Goal: Information Seeking & Learning: Learn about a topic

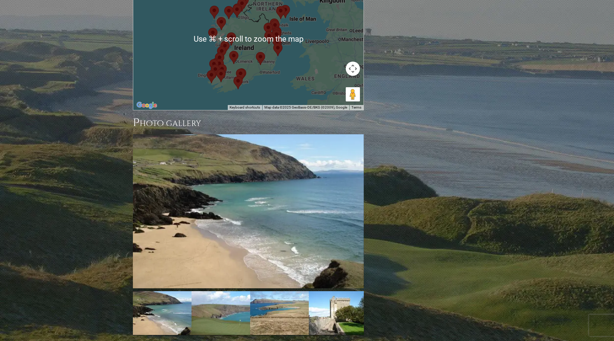
scroll to position [682, 0]
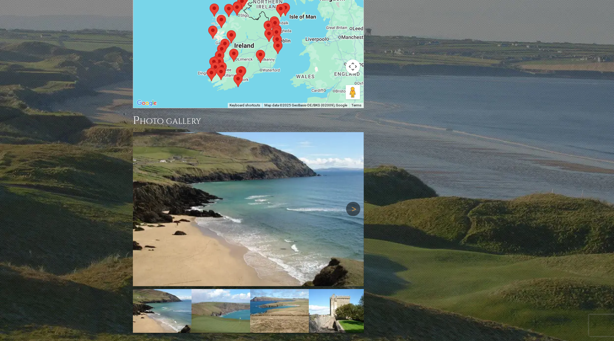
click at [355, 202] on link "Next" at bounding box center [353, 209] width 14 height 14
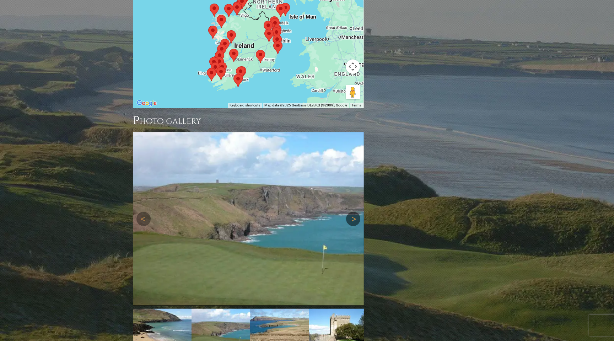
click at [355, 165] on img at bounding box center [248, 219] width 231 height 174
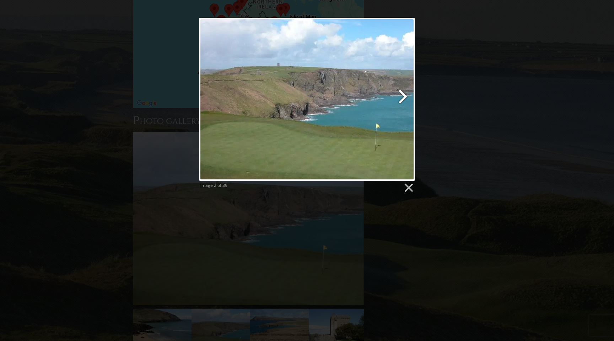
click at [403, 95] on link at bounding box center [346, 99] width 138 height 163
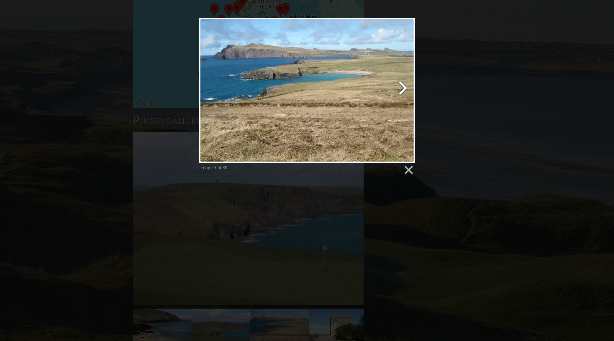
click at [403, 88] on link at bounding box center [346, 90] width 138 height 145
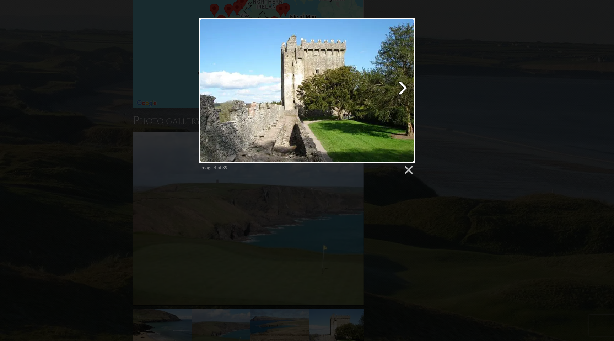
click at [403, 88] on link at bounding box center [346, 90] width 138 height 145
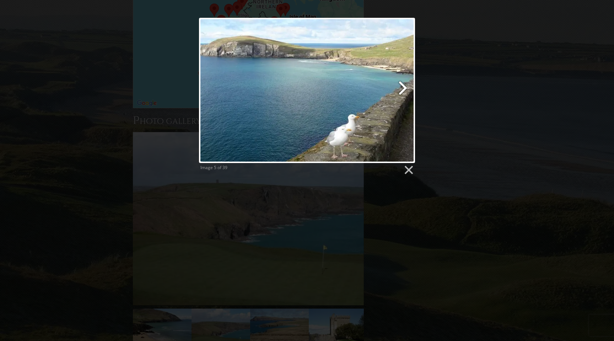
click at [403, 88] on link at bounding box center [346, 90] width 138 height 145
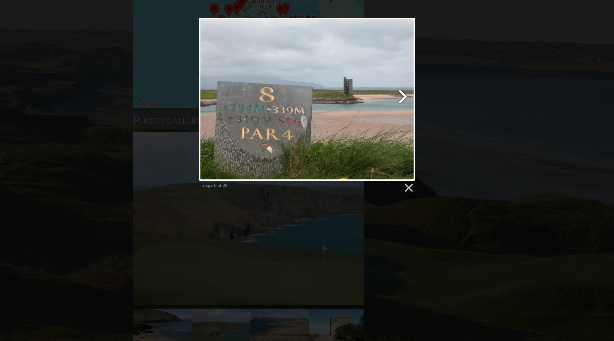
click at [403, 93] on link at bounding box center [346, 99] width 138 height 163
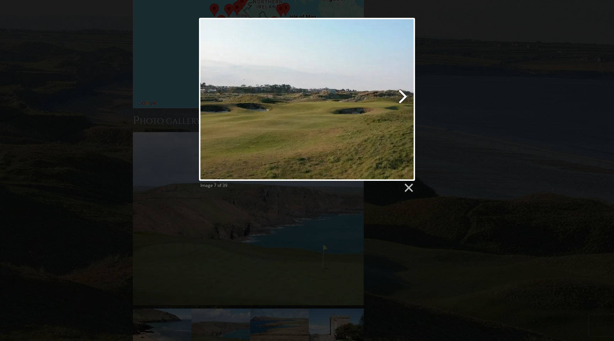
click at [403, 93] on link at bounding box center [346, 99] width 138 height 163
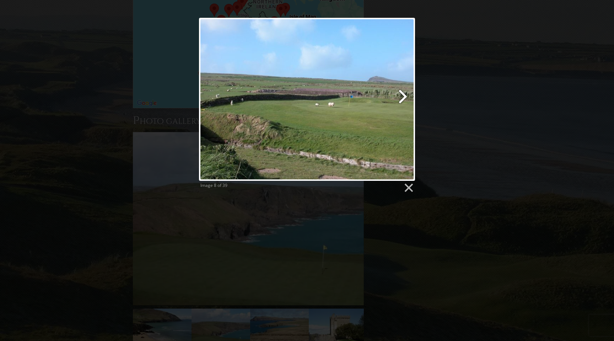
click at [403, 93] on link at bounding box center [346, 99] width 138 height 163
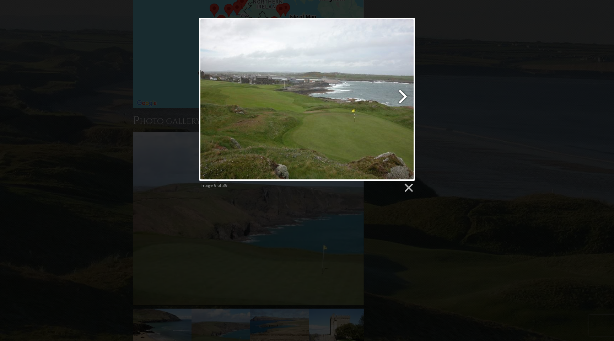
click at [403, 93] on link at bounding box center [346, 99] width 138 height 163
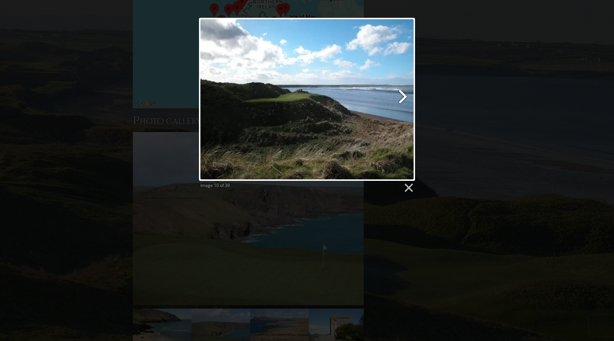
click at [403, 93] on link at bounding box center [346, 99] width 138 height 163
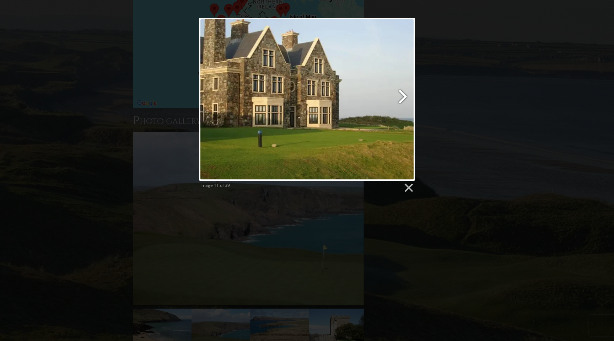
click at [403, 93] on link at bounding box center [346, 99] width 138 height 163
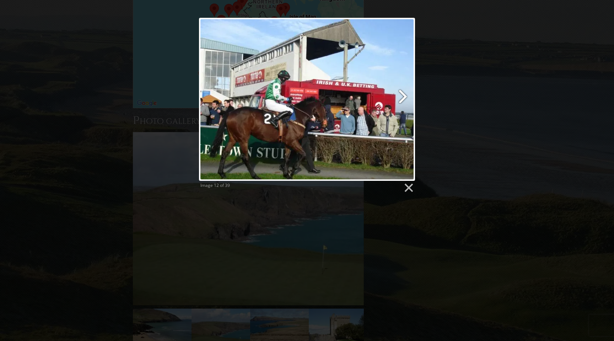
click at [403, 93] on link at bounding box center [346, 99] width 138 height 163
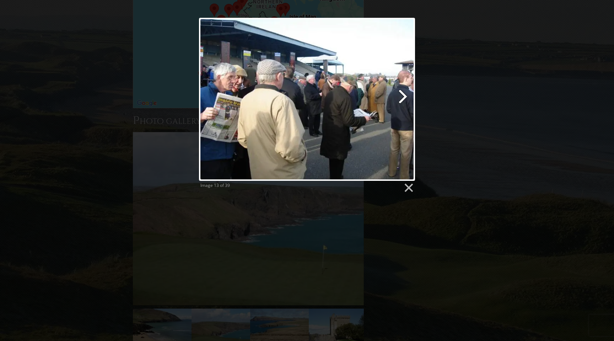
click at [403, 93] on link at bounding box center [346, 99] width 138 height 163
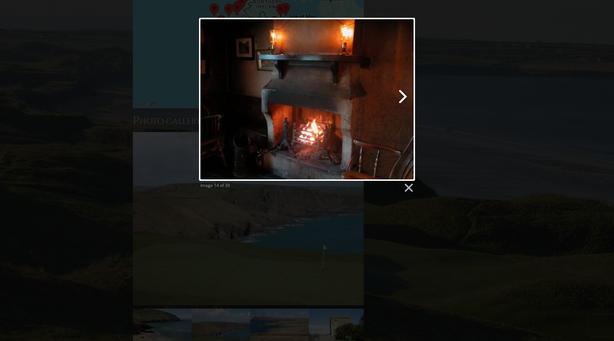
click at [403, 93] on link at bounding box center [346, 99] width 138 height 163
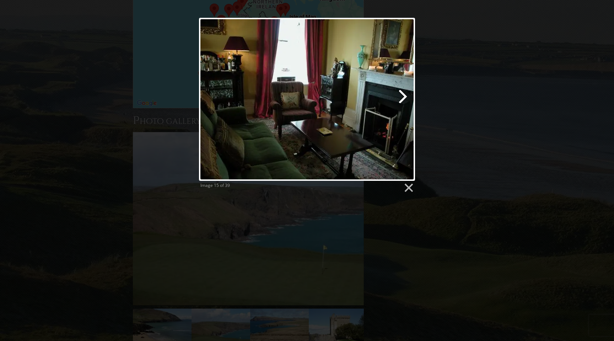
click at [403, 93] on link at bounding box center [346, 99] width 138 height 163
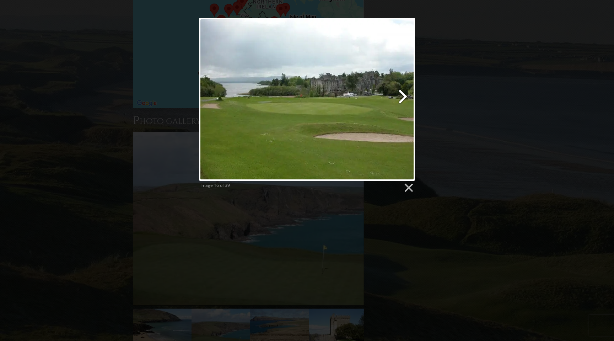
click at [403, 93] on link at bounding box center [346, 99] width 138 height 163
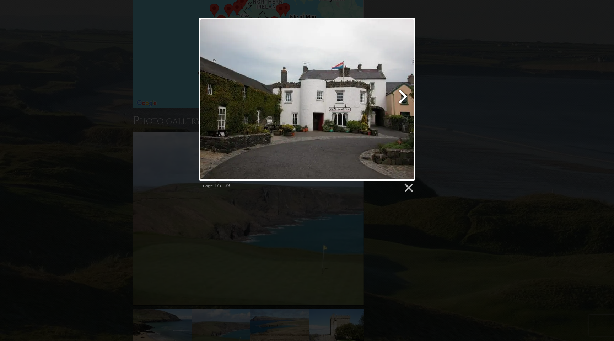
click at [403, 93] on link at bounding box center [346, 99] width 138 height 163
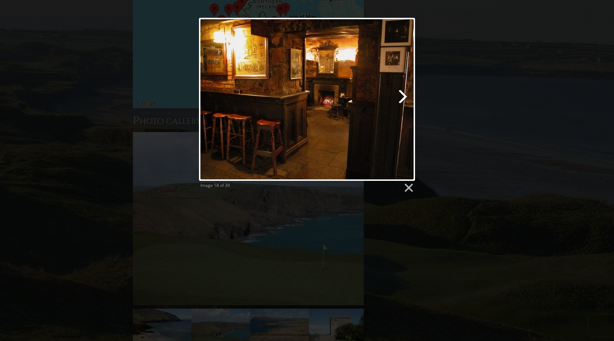
click at [403, 93] on link at bounding box center [346, 99] width 138 height 163
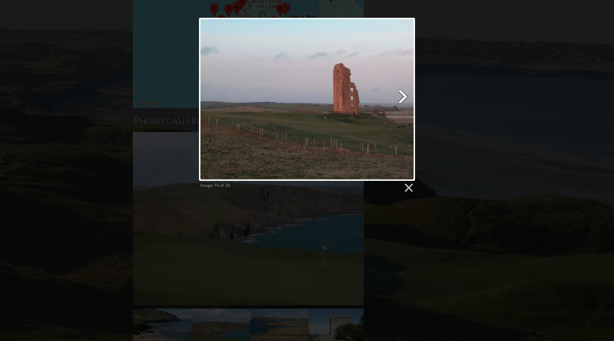
click at [403, 93] on link at bounding box center [346, 99] width 138 height 163
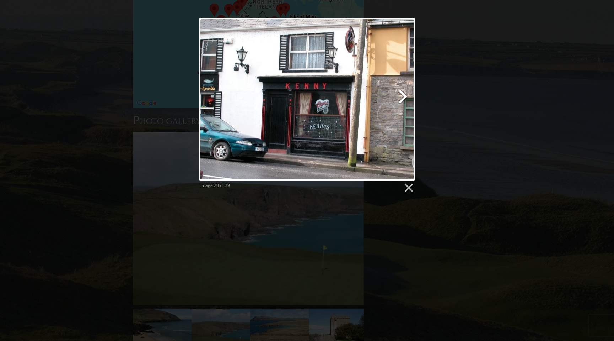
click at [403, 93] on link at bounding box center [346, 99] width 138 height 163
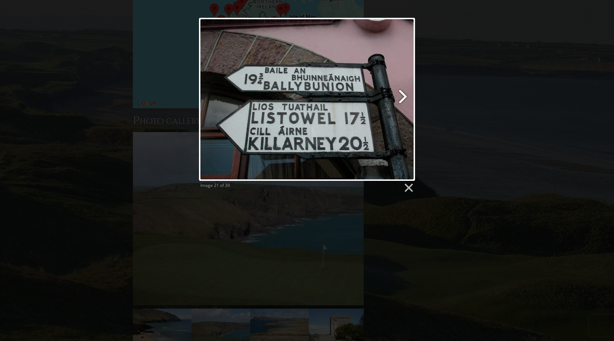
click at [403, 93] on link at bounding box center [346, 99] width 138 height 163
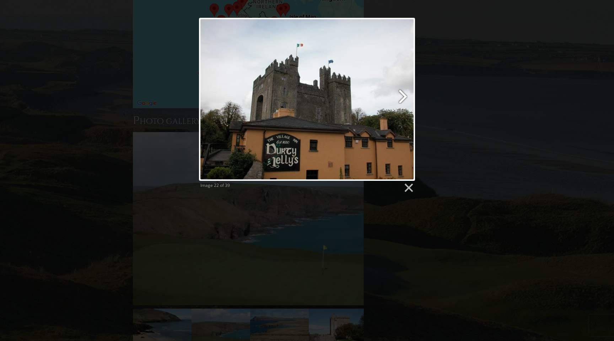
click at [403, 93] on link at bounding box center [346, 99] width 138 height 163
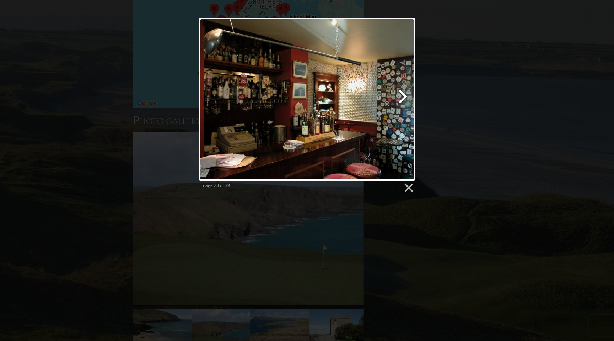
click at [403, 93] on link at bounding box center [346, 99] width 138 height 163
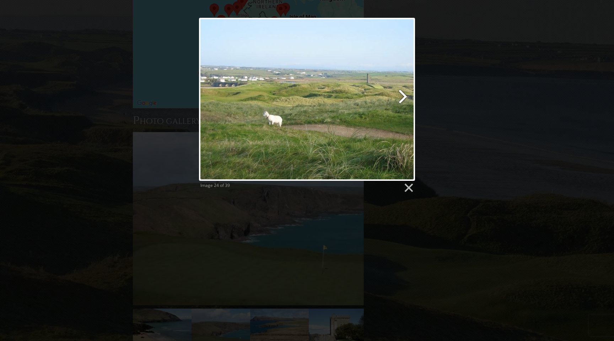
click at [403, 93] on link at bounding box center [346, 99] width 138 height 163
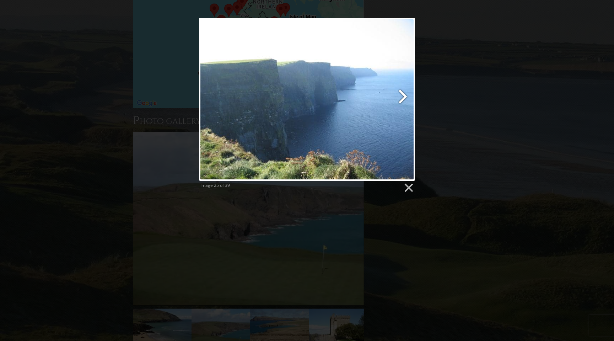
click at [404, 99] on link at bounding box center [346, 99] width 138 height 163
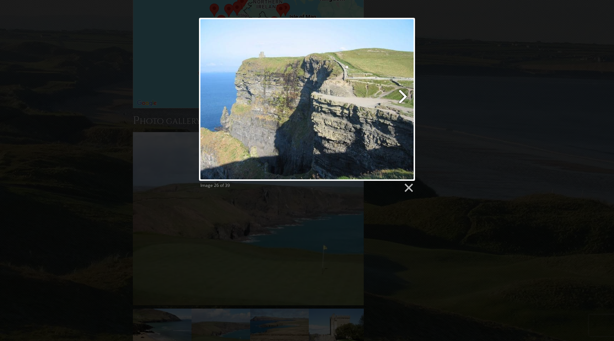
click at [404, 99] on link at bounding box center [346, 99] width 138 height 163
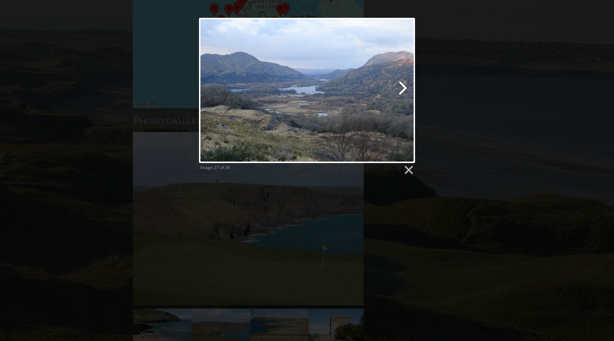
click at [403, 89] on link at bounding box center [346, 90] width 138 height 145
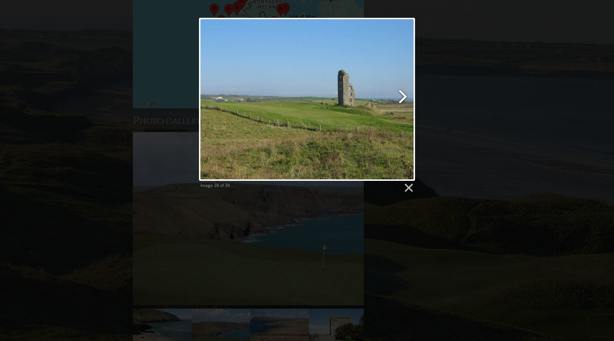
click at [403, 89] on link at bounding box center [346, 99] width 138 height 163
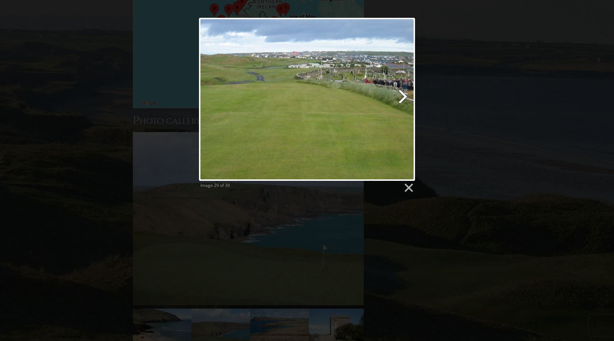
click at [403, 89] on link at bounding box center [346, 99] width 138 height 163
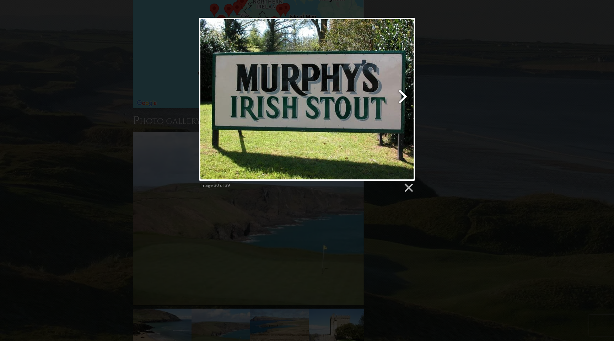
click at [402, 96] on link at bounding box center [346, 99] width 138 height 163
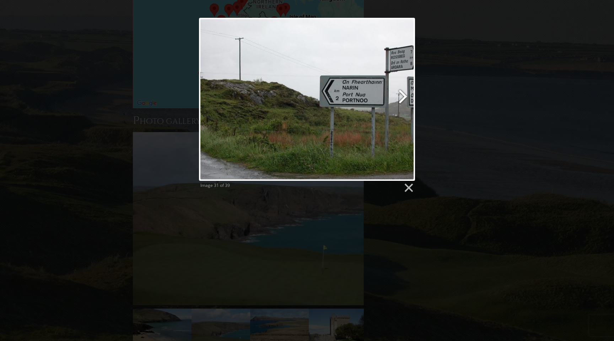
click at [402, 96] on link at bounding box center [346, 99] width 138 height 163
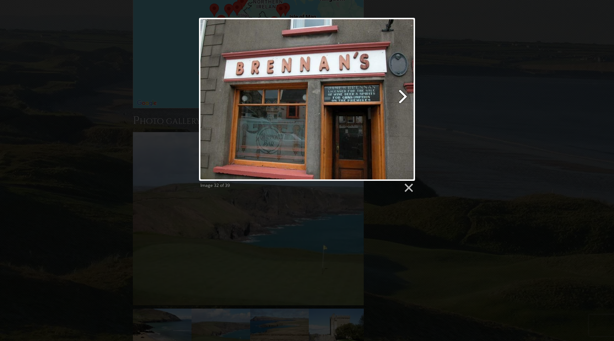
click at [403, 97] on link at bounding box center [346, 99] width 138 height 163
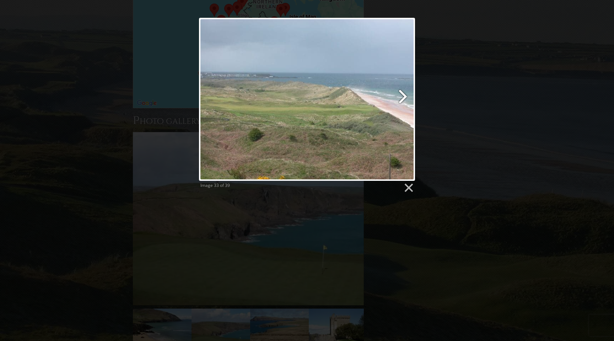
click at [403, 97] on link at bounding box center [346, 99] width 138 height 163
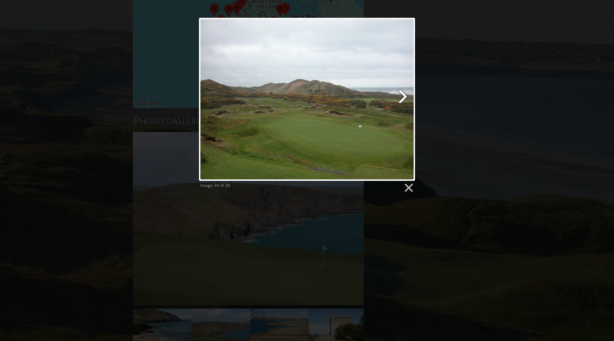
click at [403, 97] on link at bounding box center [346, 99] width 138 height 163
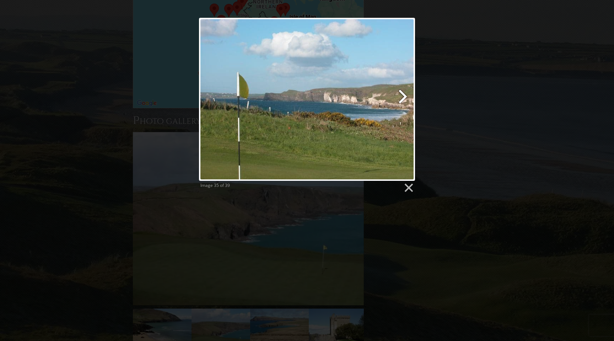
click at [403, 97] on link at bounding box center [346, 99] width 138 height 163
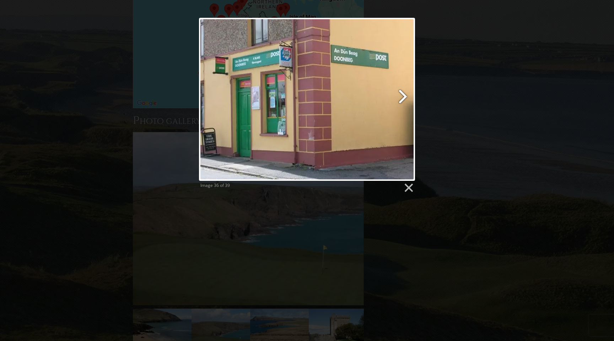
click at [403, 97] on link at bounding box center [346, 99] width 138 height 163
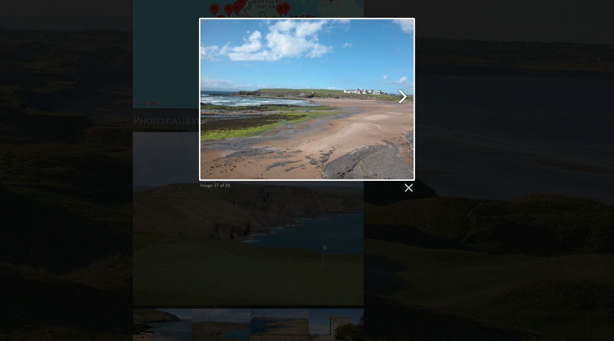
click at [403, 97] on link at bounding box center [346, 99] width 138 height 163
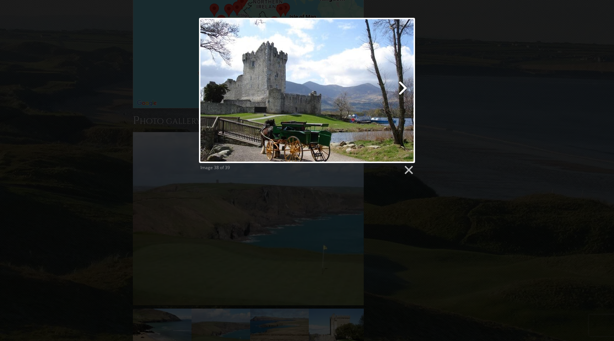
click at [404, 89] on link at bounding box center [346, 90] width 138 height 145
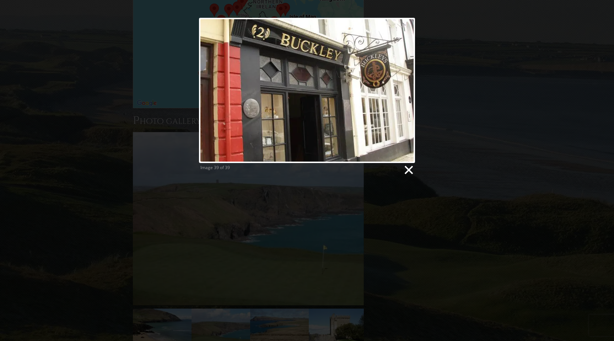
click at [408, 167] on link at bounding box center [408, 170] width 11 height 11
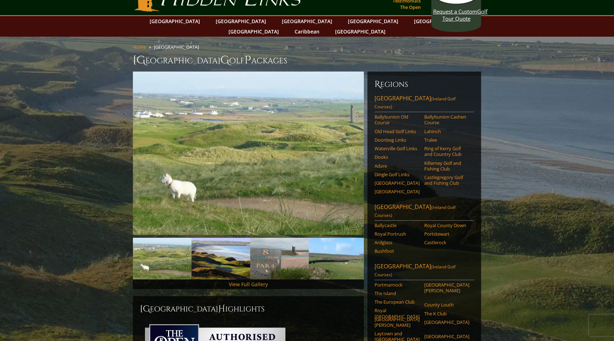
scroll to position [18, 0]
click at [358, 147] on link "Next" at bounding box center [353, 154] width 14 height 14
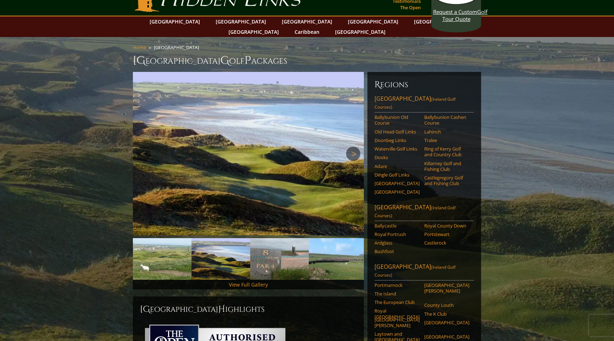
click at [356, 147] on link "Next" at bounding box center [353, 154] width 14 height 14
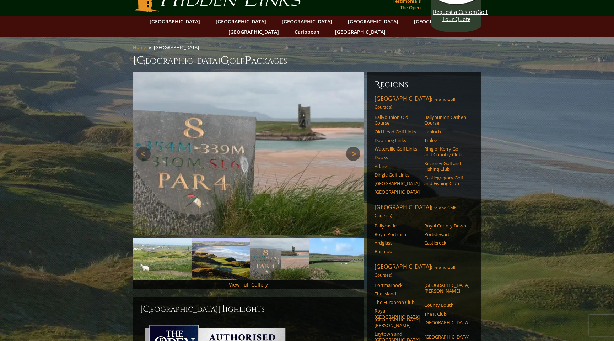
click at [356, 147] on link "Next" at bounding box center [353, 154] width 14 height 14
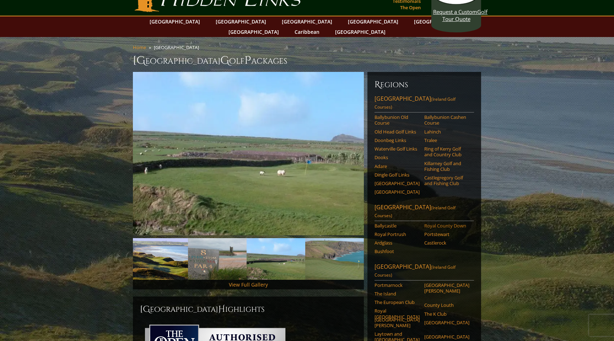
click at [430, 223] on link "Royal County Down" at bounding box center [447, 226] width 45 height 6
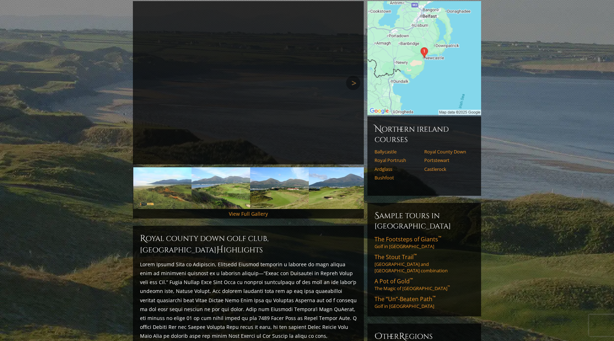
scroll to position [82, 0]
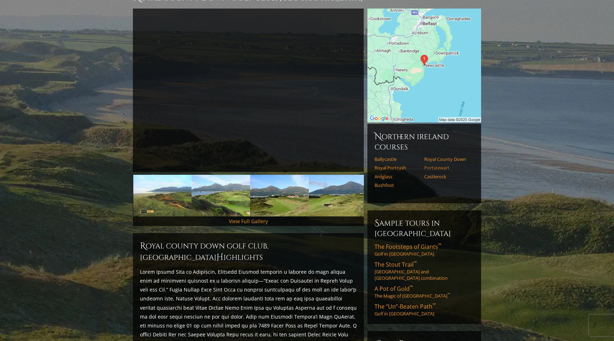
click at [432, 165] on link "Portstewart" at bounding box center [447, 168] width 45 height 6
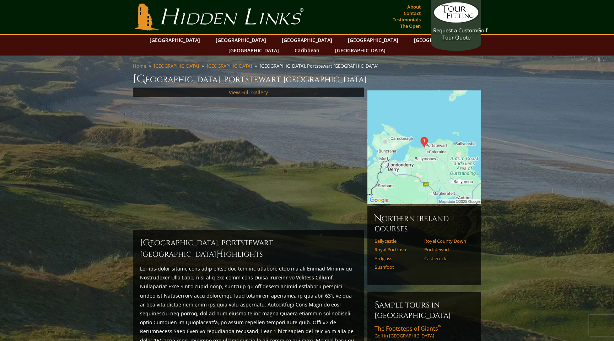
click at [432, 255] on link "Castlerock" at bounding box center [447, 258] width 45 height 6
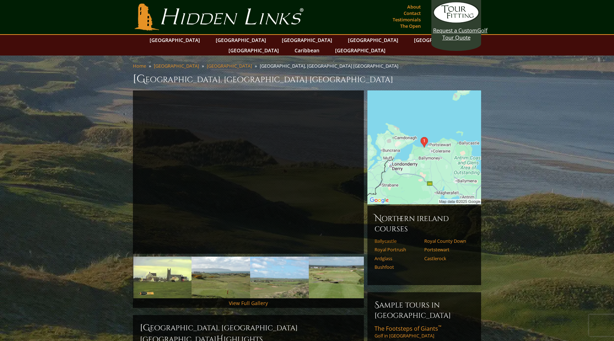
click at [390, 238] on link "Ballycastle" at bounding box center [397, 241] width 45 height 6
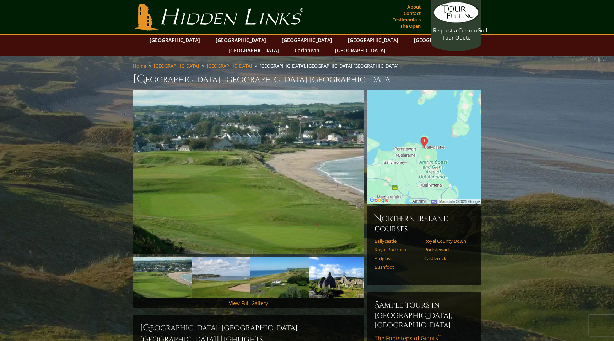
click at [390, 246] on link "Royal Portrush" at bounding box center [397, 249] width 45 height 6
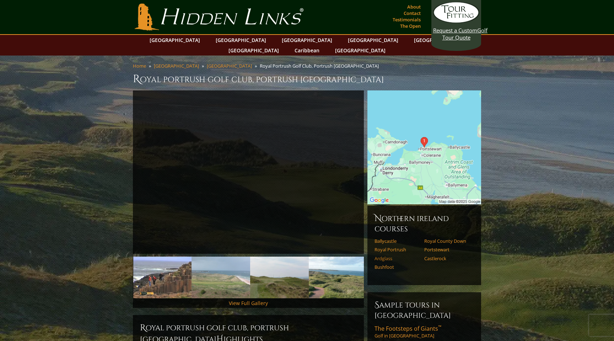
click at [390, 255] on link "Ardglass" at bounding box center [397, 258] width 45 height 6
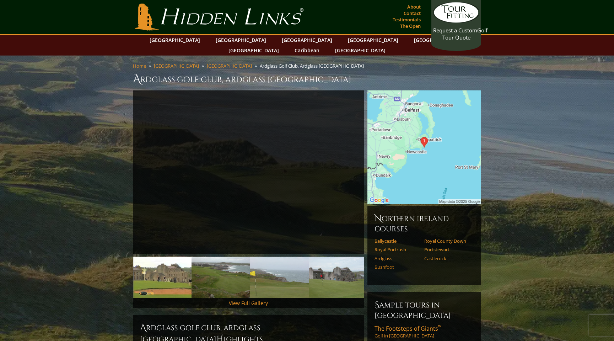
click at [388, 264] on link "Bushfoot" at bounding box center [397, 267] width 45 height 6
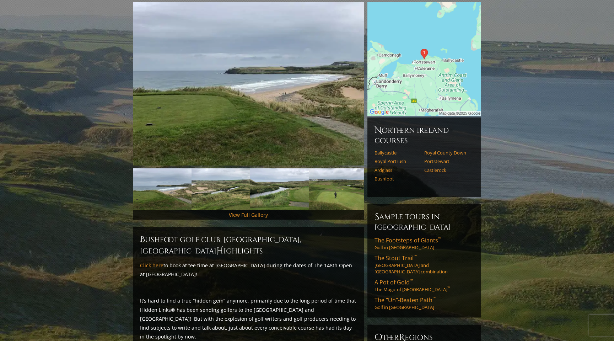
scroll to position [100, 0]
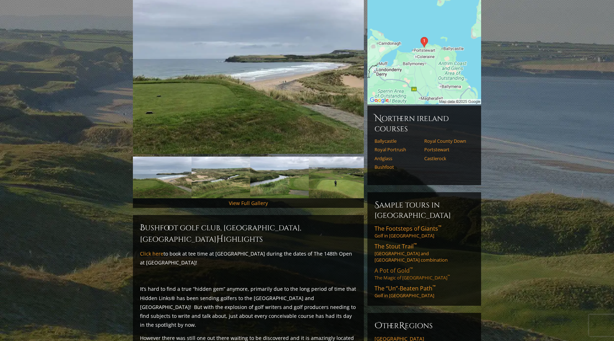
click at [401, 266] on span "A Pot of Gold ™" at bounding box center [394, 270] width 38 height 8
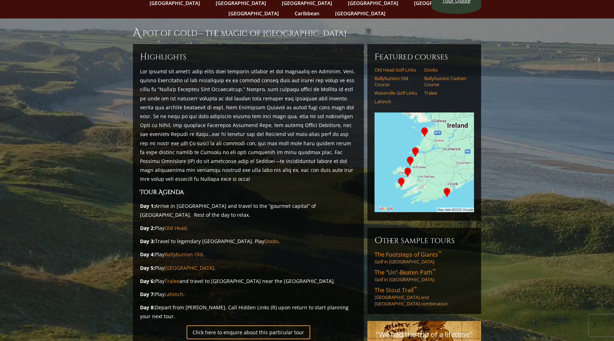
scroll to position [39, 0]
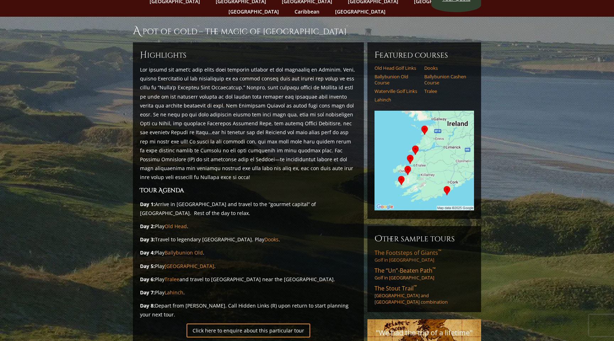
click at [399, 249] on span "The Footsteps of Giants ™" at bounding box center [408, 253] width 67 height 8
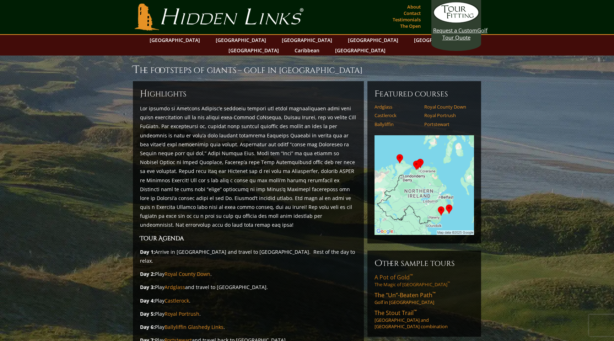
click at [399, 273] on span "A Pot of Gold ™" at bounding box center [394, 277] width 38 height 8
